Goal: Task Accomplishment & Management: Manage account settings

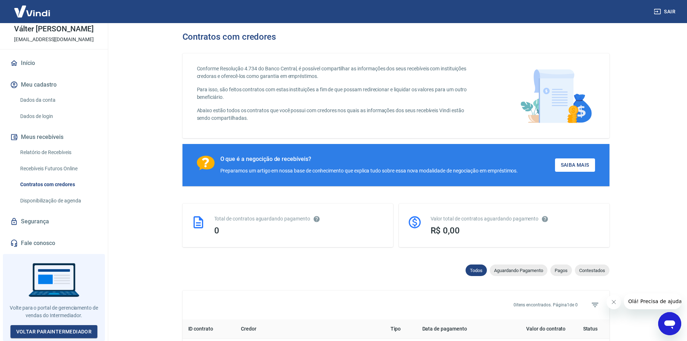
click at [55, 101] on link "Dados da conta" at bounding box center [58, 100] width 82 height 15
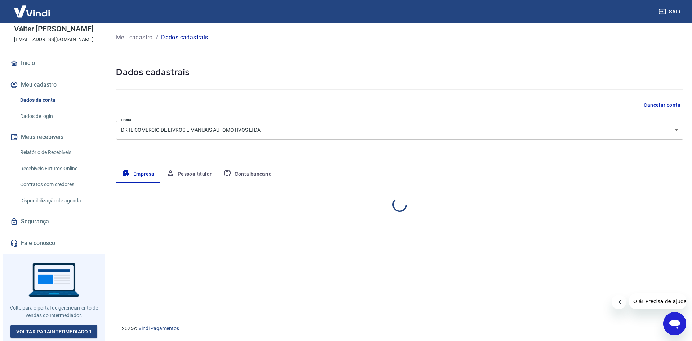
select select "SC"
select select "business"
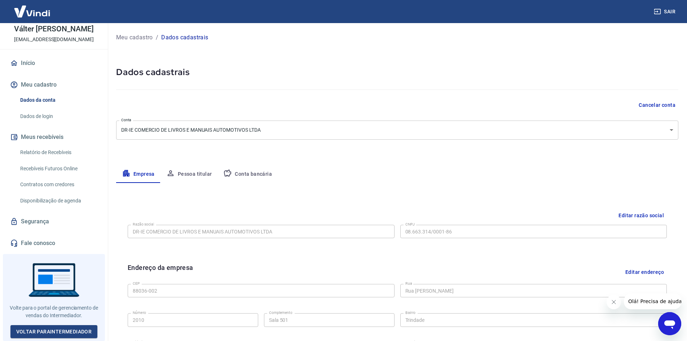
click at [239, 176] on button "Conta bancária" at bounding box center [247, 173] width 60 height 17
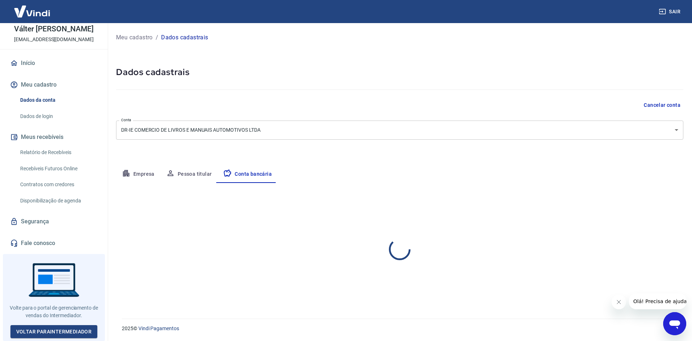
select select "1"
click at [194, 169] on button "Pessoa titular" at bounding box center [188, 173] width 57 height 17
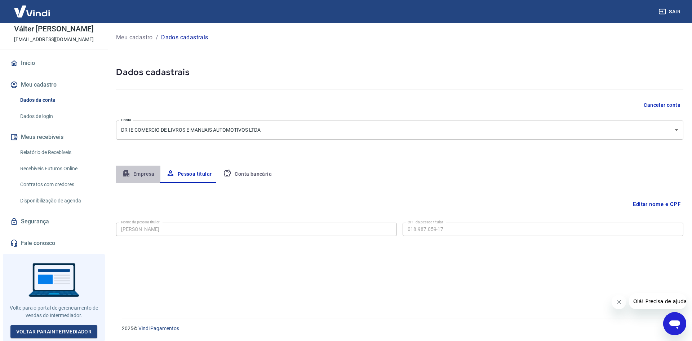
click at [150, 176] on button "Empresa" at bounding box center [138, 173] width 44 height 17
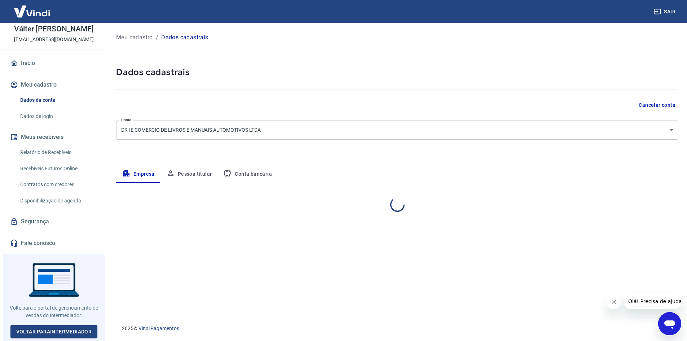
select select "SC"
select select "business"
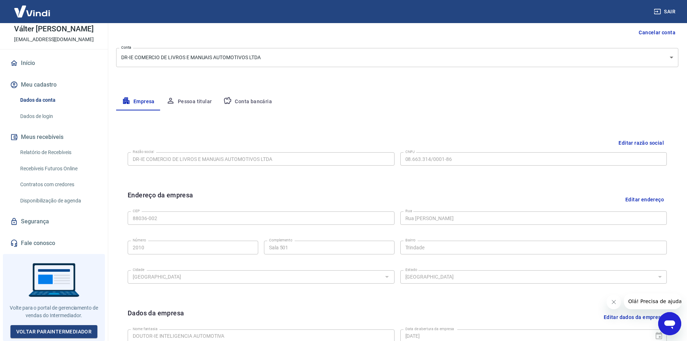
scroll to position [179, 0]
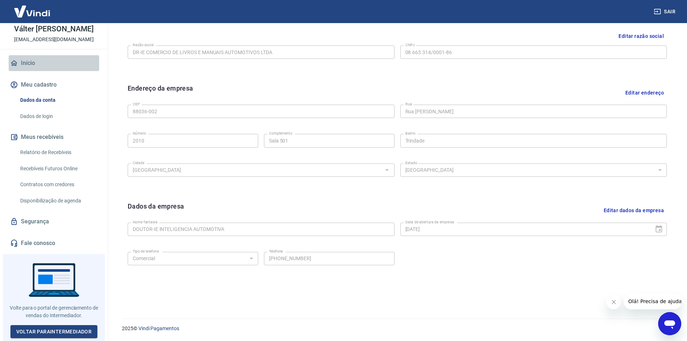
click at [55, 67] on link "Início" at bounding box center [54, 63] width 90 height 16
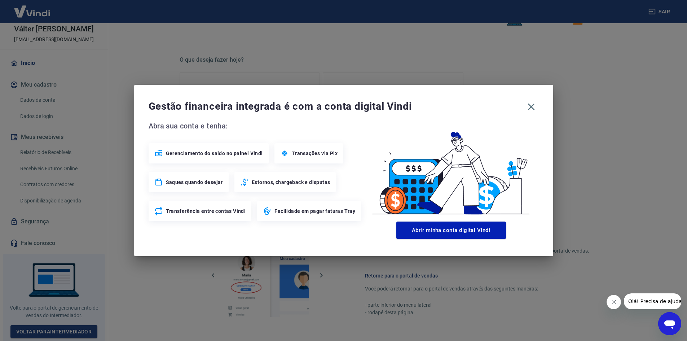
scroll to position [295, 0]
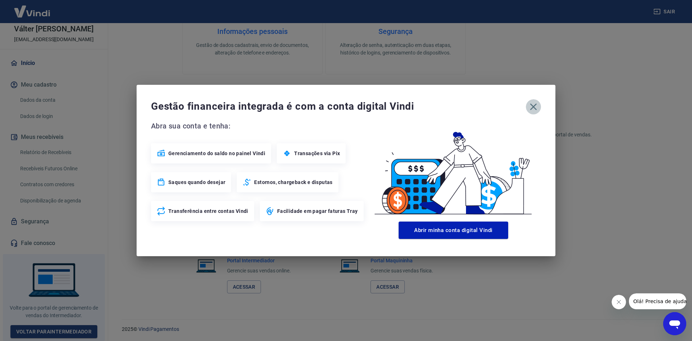
click at [532, 106] on icon "button" at bounding box center [534, 107] width 12 height 12
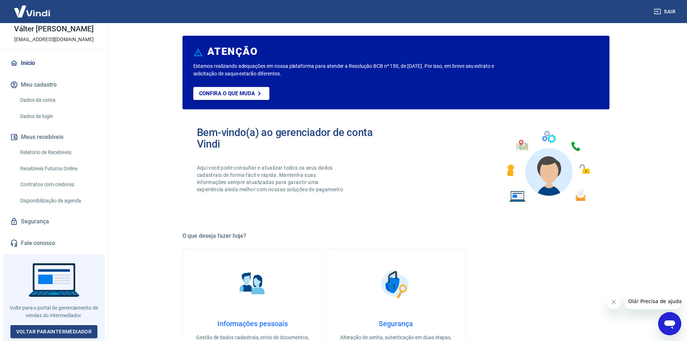
scroll to position [0, 0]
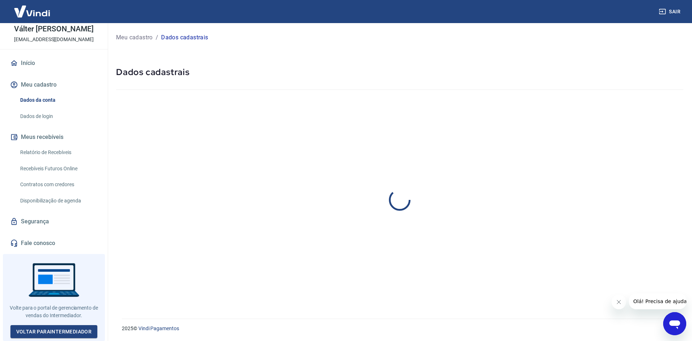
select select "SC"
select select "business"
